Goal: Information Seeking & Learning: Learn about a topic

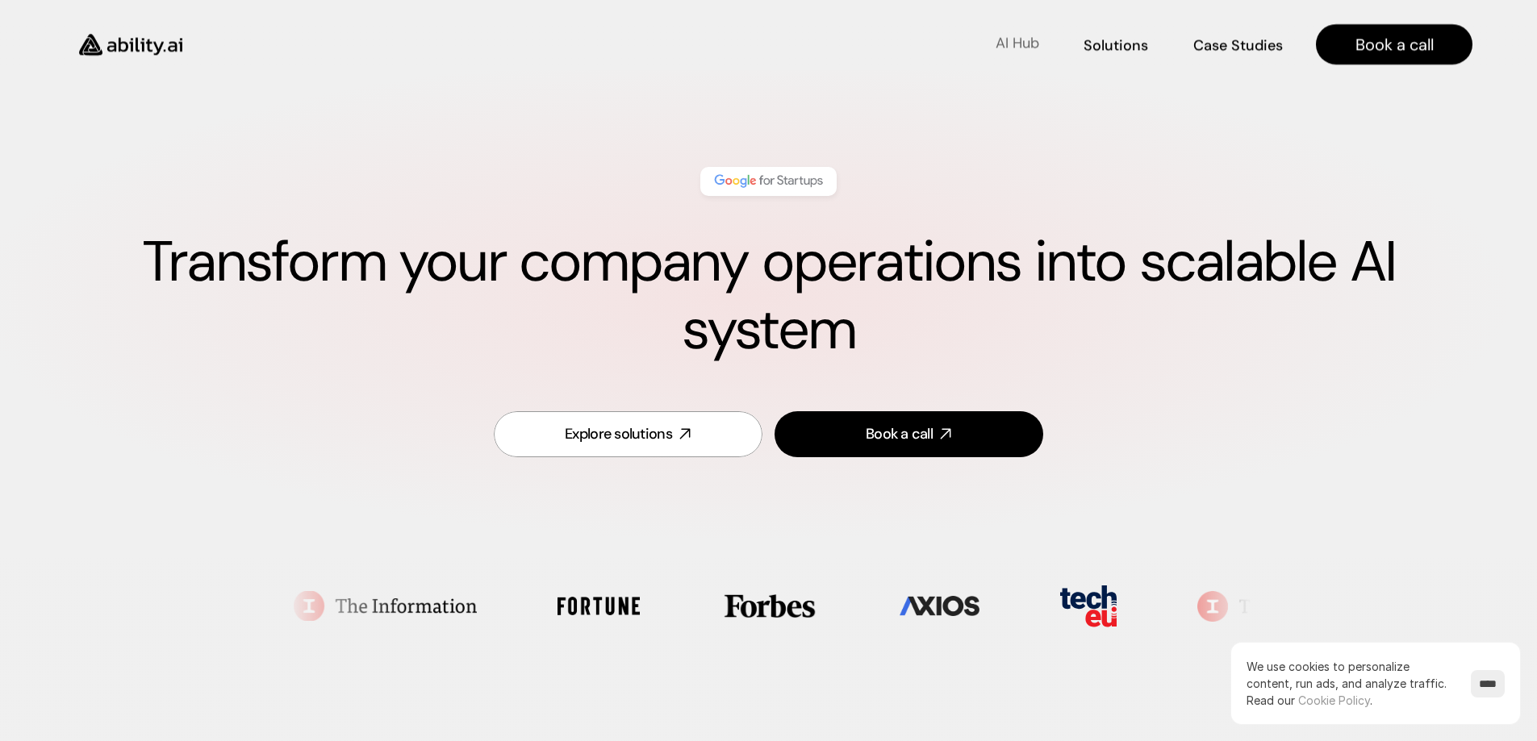
click at [1021, 40] on p "AI Hub" at bounding box center [1017, 43] width 44 height 20
click at [1118, 47] on p "Solutions" at bounding box center [1115, 43] width 61 height 20
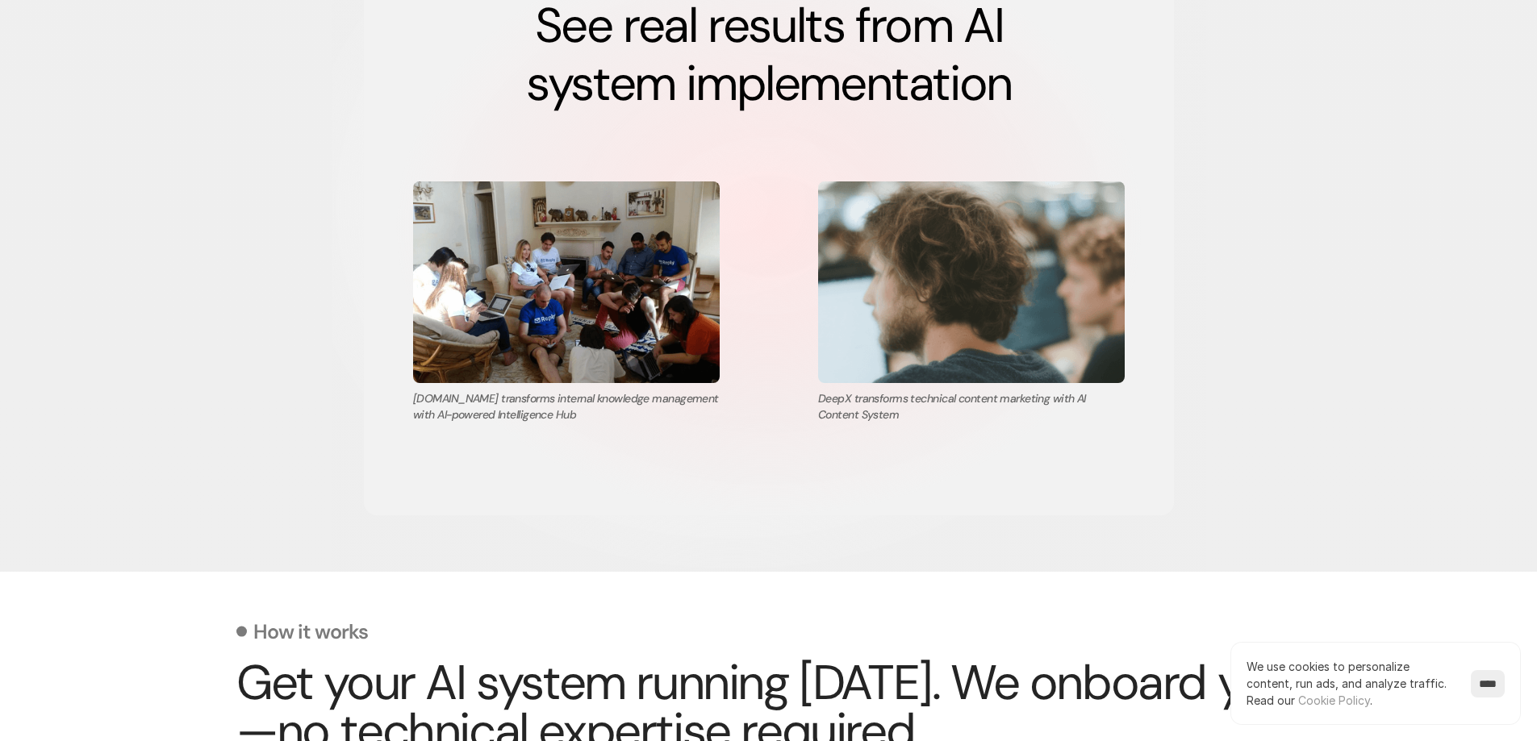
scroll to position [2929, 0]
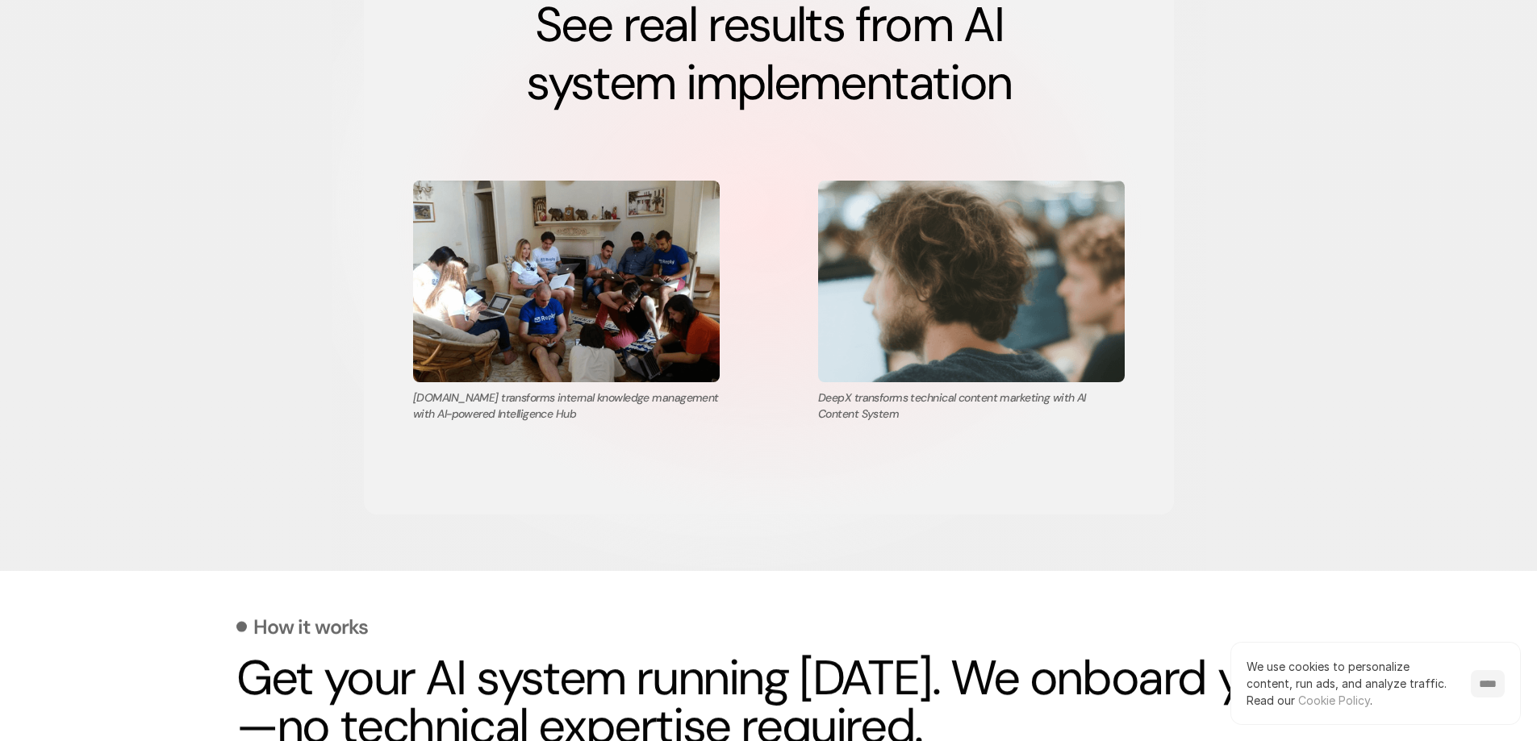
drag, startPoint x: 1485, startPoint y: 690, endPoint x: 1466, endPoint y: 663, distance: 32.4
click at [1485, 689] on input "****" at bounding box center [1488, 683] width 34 height 27
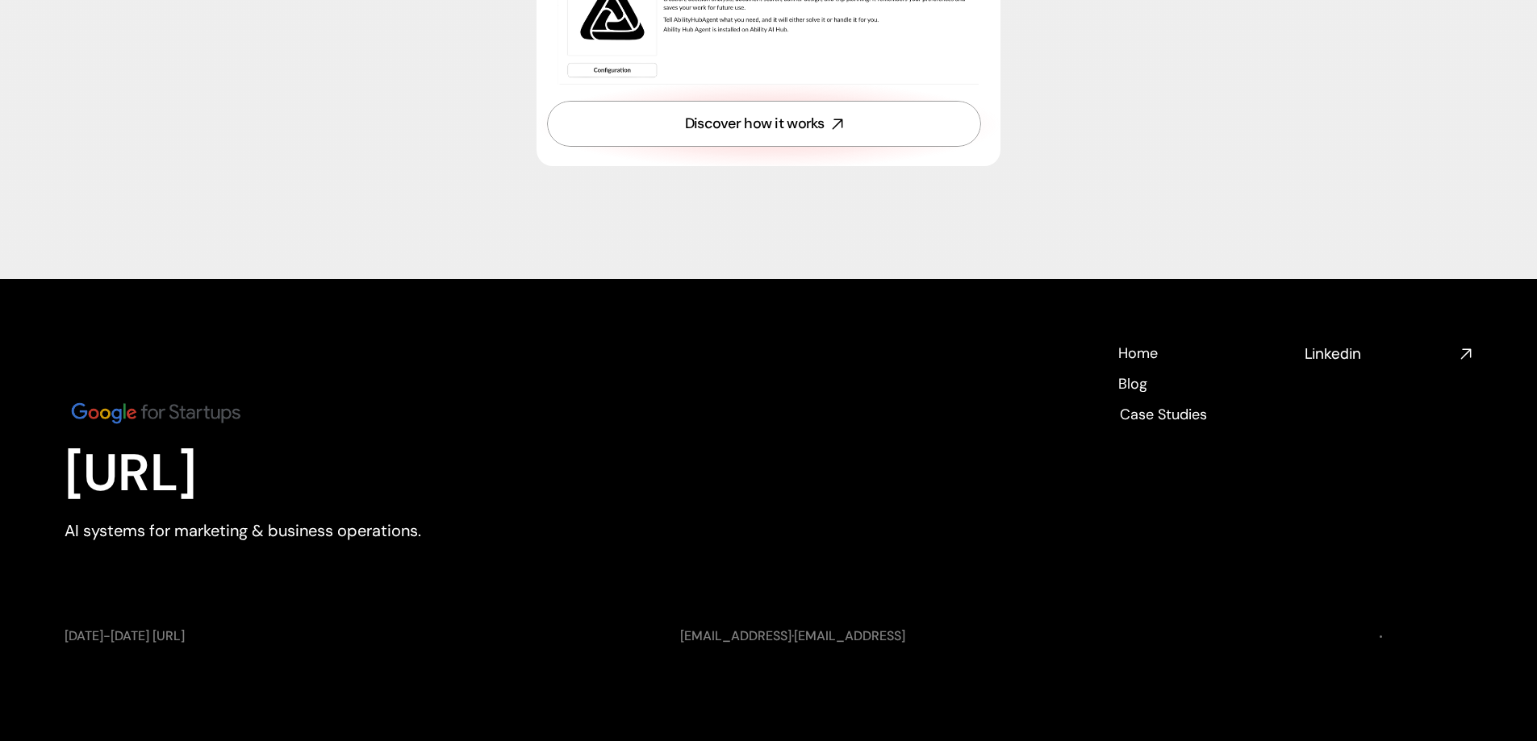
scroll to position [5865, 0]
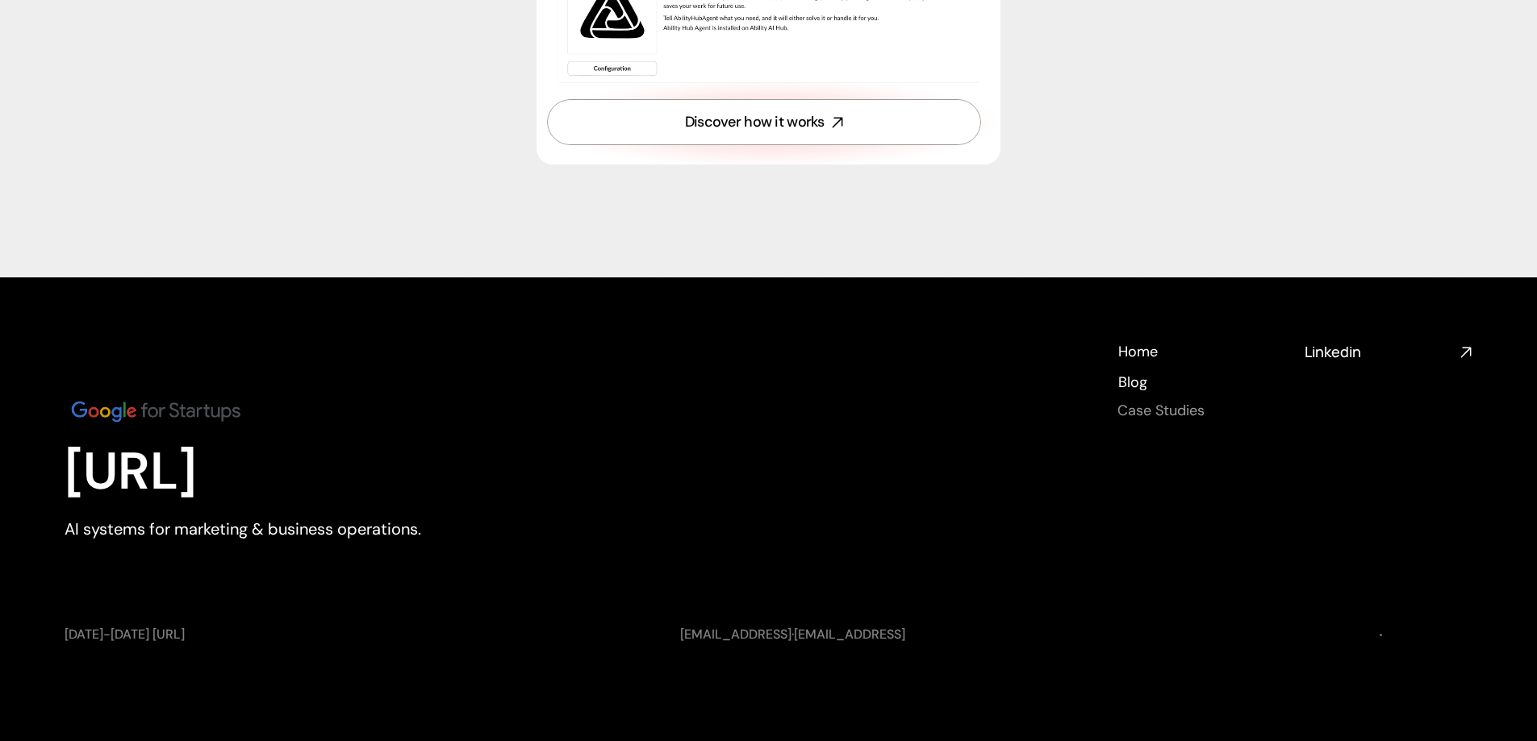
click at [1172, 411] on h4 "Case Studies" at bounding box center [1160, 411] width 87 height 20
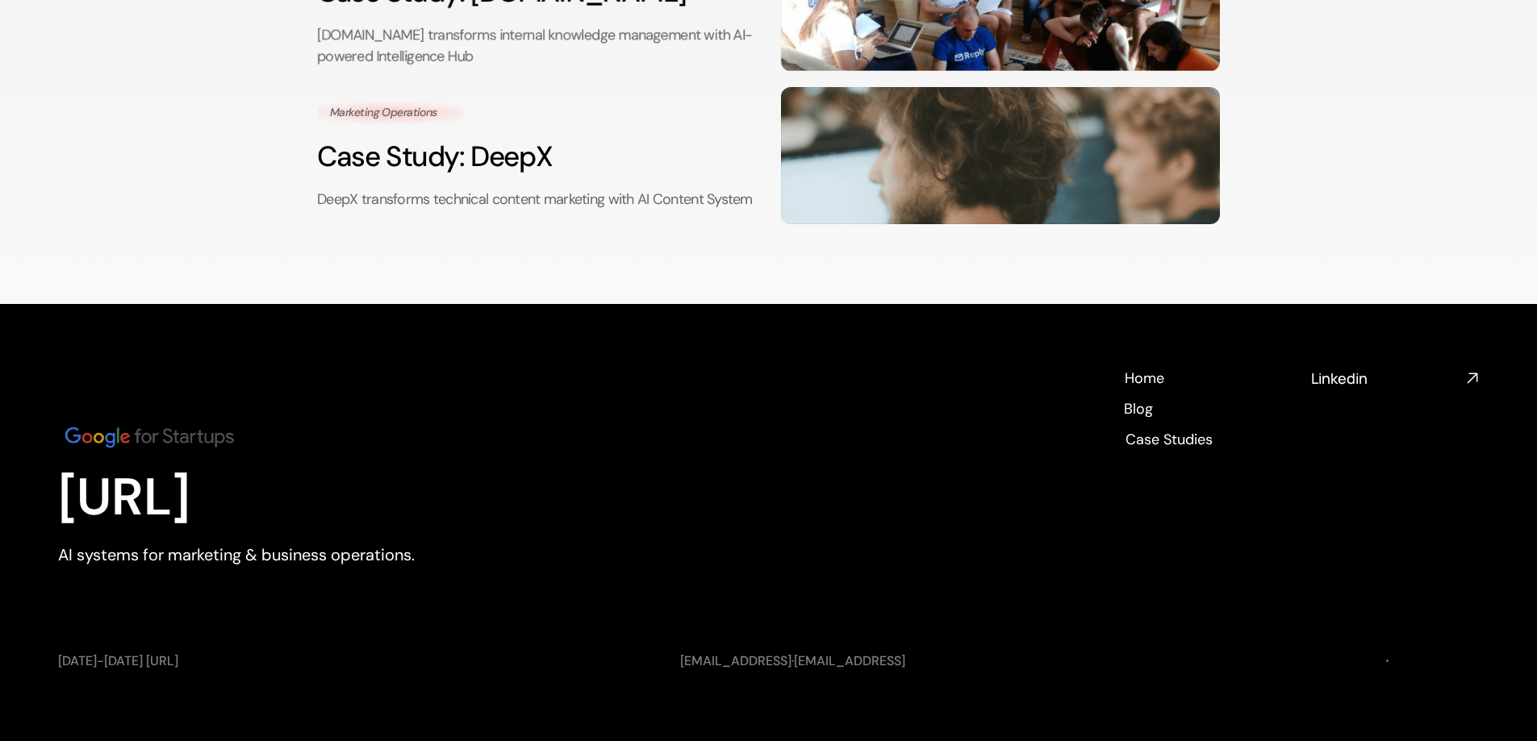
scroll to position [368, 0]
